Goal: Find specific page/section: Find specific page/section

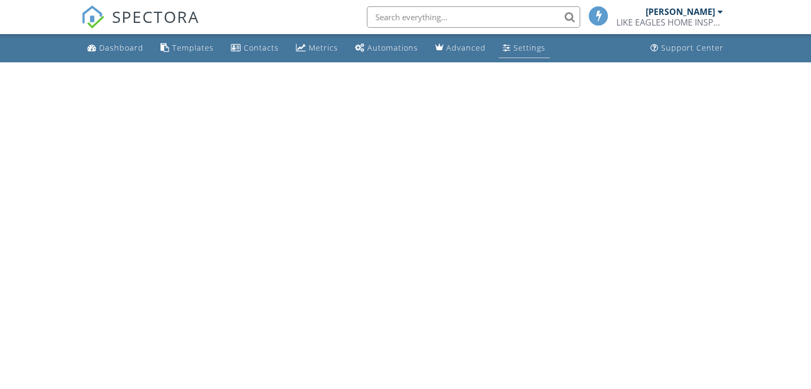
click at [515, 45] on div "Settings" at bounding box center [529, 48] width 32 height 10
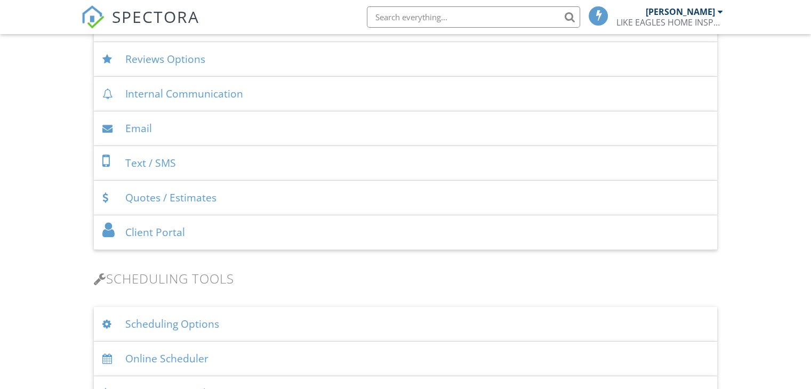
scroll to position [562, 0]
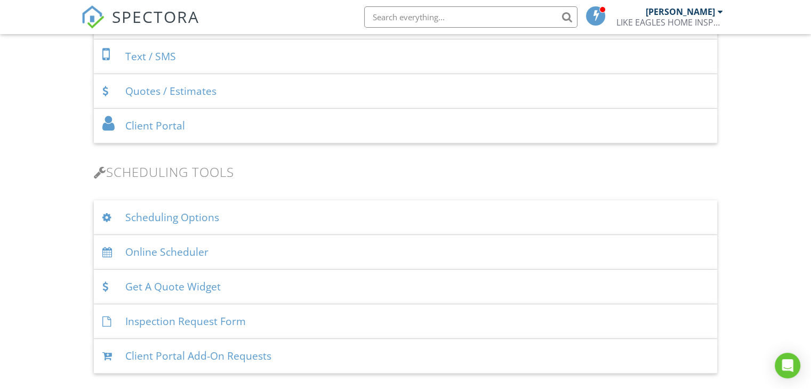
click at [214, 324] on div "Inspection Request Form" at bounding box center [405, 321] width 623 height 35
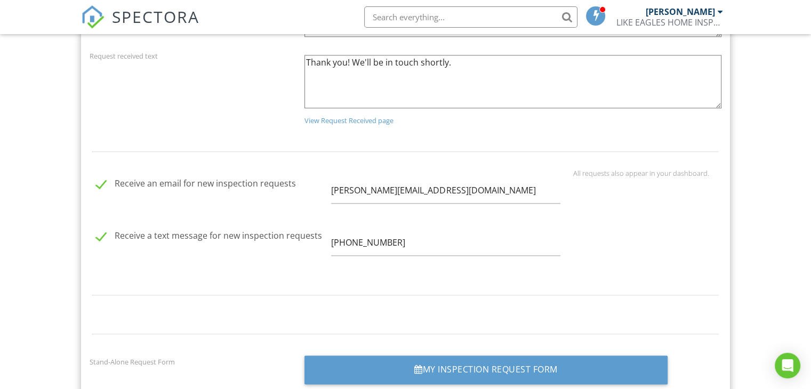
scroll to position [1468, 0]
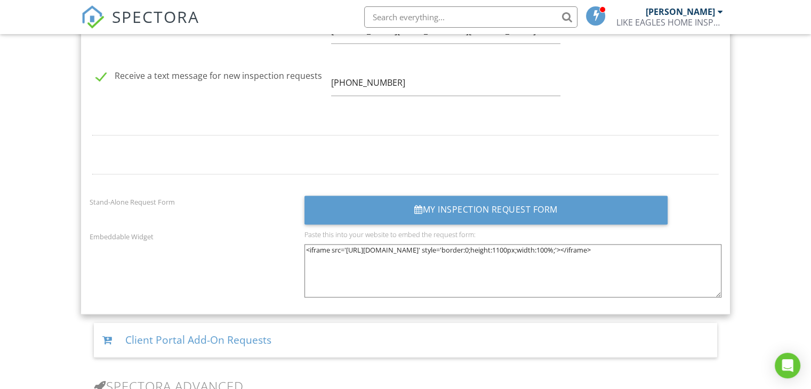
drag, startPoint x: 305, startPoint y: 247, endPoint x: 478, endPoint y: 259, distance: 173.1
click at [478, 259] on textarea "<iframe src='[URL][DOMAIN_NAME]' style='border:0;height:1100px;width:100%;'></i…" at bounding box center [512, 270] width 417 height 53
